Goal: Task Accomplishment & Management: Use online tool/utility

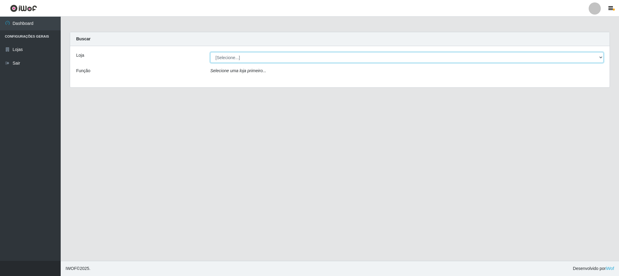
click at [599, 55] on select "[Selecione...] Iskisita Atakado - Centro de Distribuição" at bounding box center [406, 57] width 393 height 11
select select "425"
click at [210, 52] on select "[Selecione...] Iskisita Atakado - Centro de Distribuição" at bounding box center [406, 57] width 393 height 11
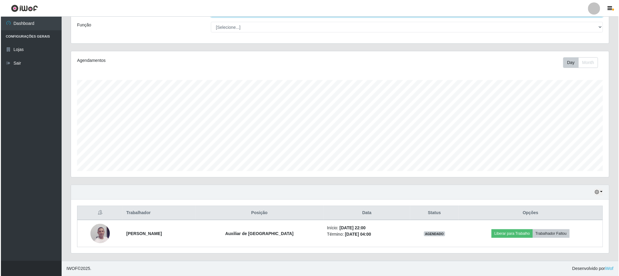
scroll to position [48, 0]
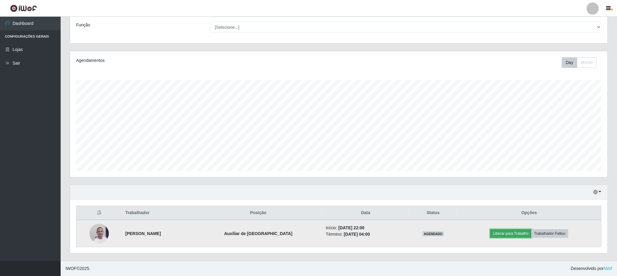
click at [516, 233] on button "Liberar para Trabalho" at bounding box center [511, 233] width 41 height 8
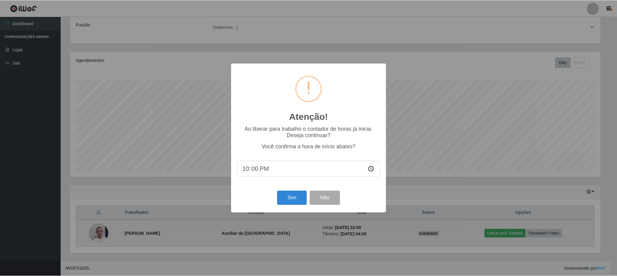
scroll to position [126, 532]
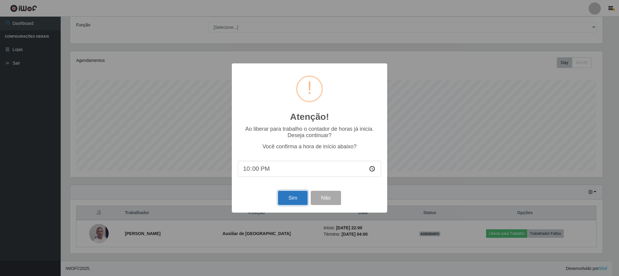
click at [287, 198] on button "Sim" at bounding box center [292, 198] width 29 height 14
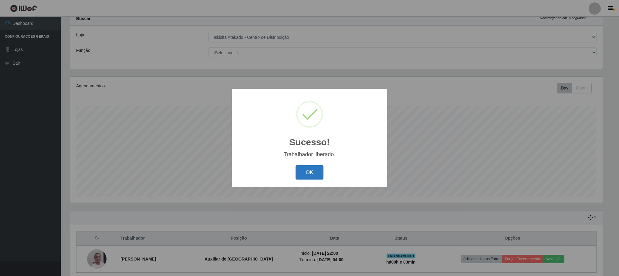
click at [314, 174] on button "OK" at bounding box center [309, 172] width 28 height 14
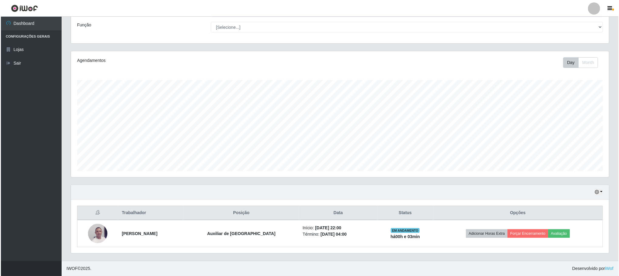
scroll to position [48, 0]
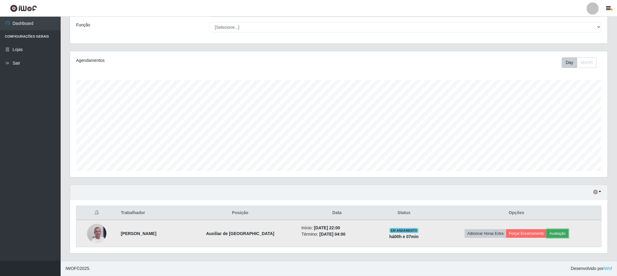
click at [564, 233] on button "Avaliação" at bounding box center [558, 233] width 22 height 8
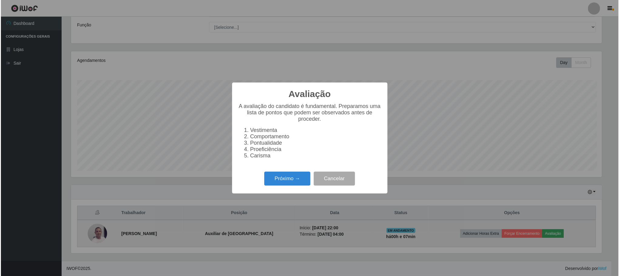
scroll to position [126, 532]
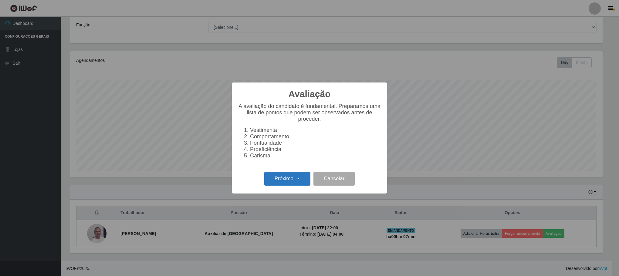
click at [276, 182] on button "Próximo →" at bounding box center [287, 179] width 46 height 14
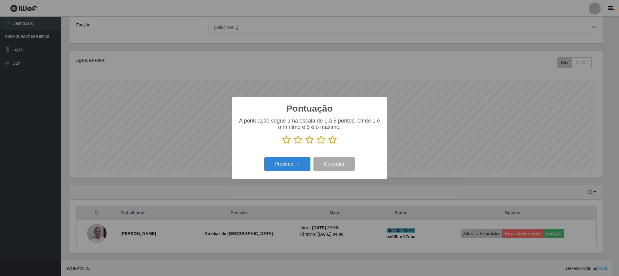
click at [333, 140] on icon at bounding box center [332, 139] width 8 height 9
click at [328, 144] on input "radio" at bounding box center [328, 144] width 0 height 0
click at [291, 167] on button "Próximo →" at bounding box center [287, 164] width 46 height 14
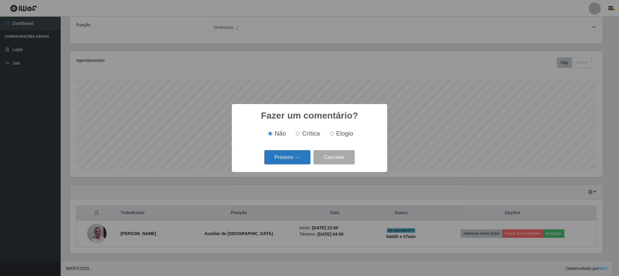
click at [289, 157] on button "Próximo →" at bounding box center [287, 157] width 46 height 14
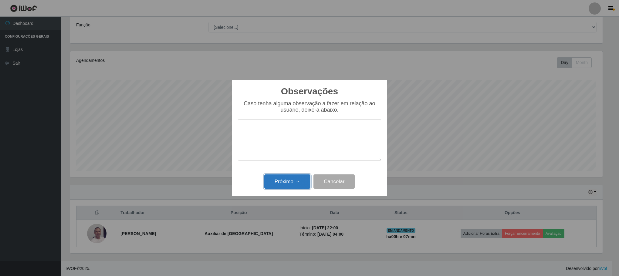
click at [296, 183] on button "Próximo →" at bounding box center [287, 181] width 46 height 14
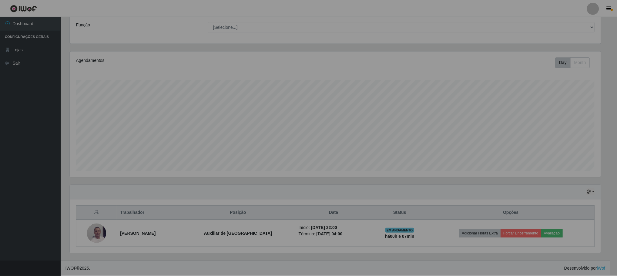
scroll to position [126, 537]
